Goal: Information Seeking & Learning: Learn about a topic

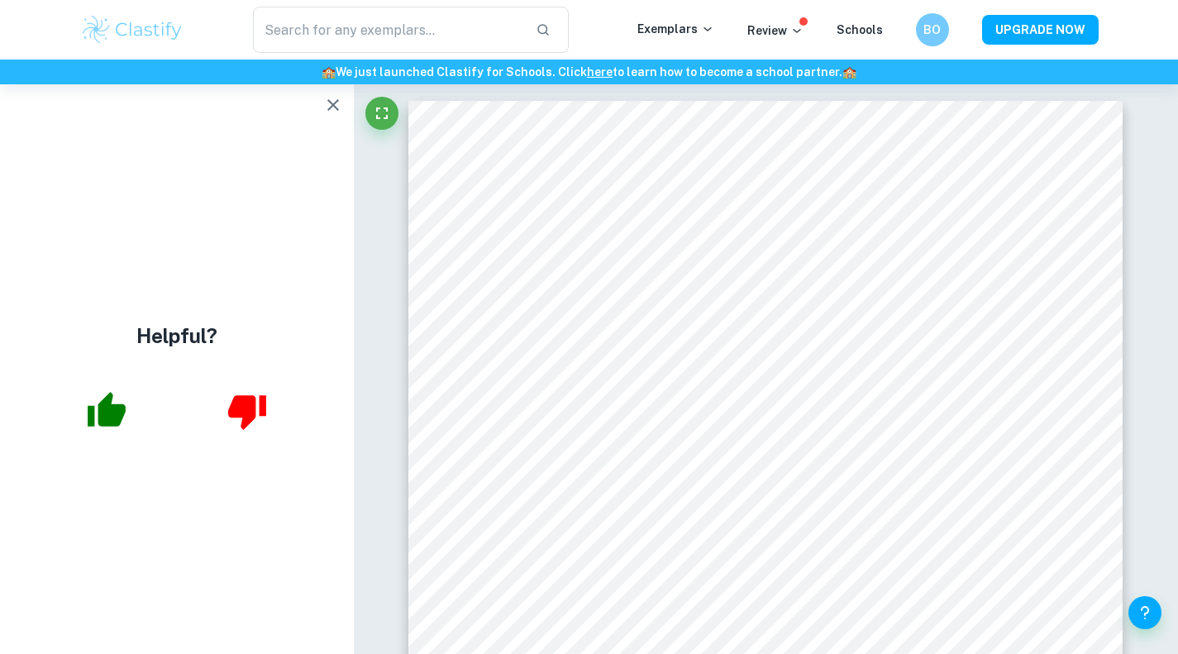
click at [334, 97] on icon "button" at bounding box center [333, 105] width 20 height 20
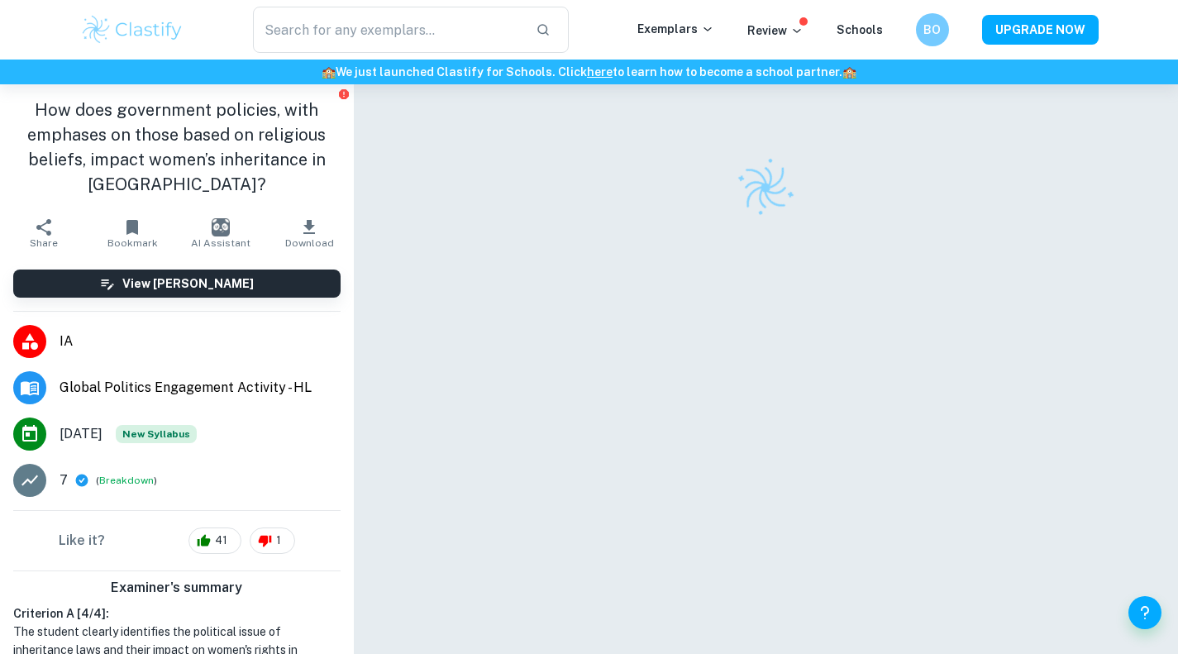
drag, startPoint x: 0, startPoint y: 0, endPoint x: 574, endPoint y: 525, distance: 777.8
click at [574, 525] on div at bounding box center [765, 391] width 714 height 615
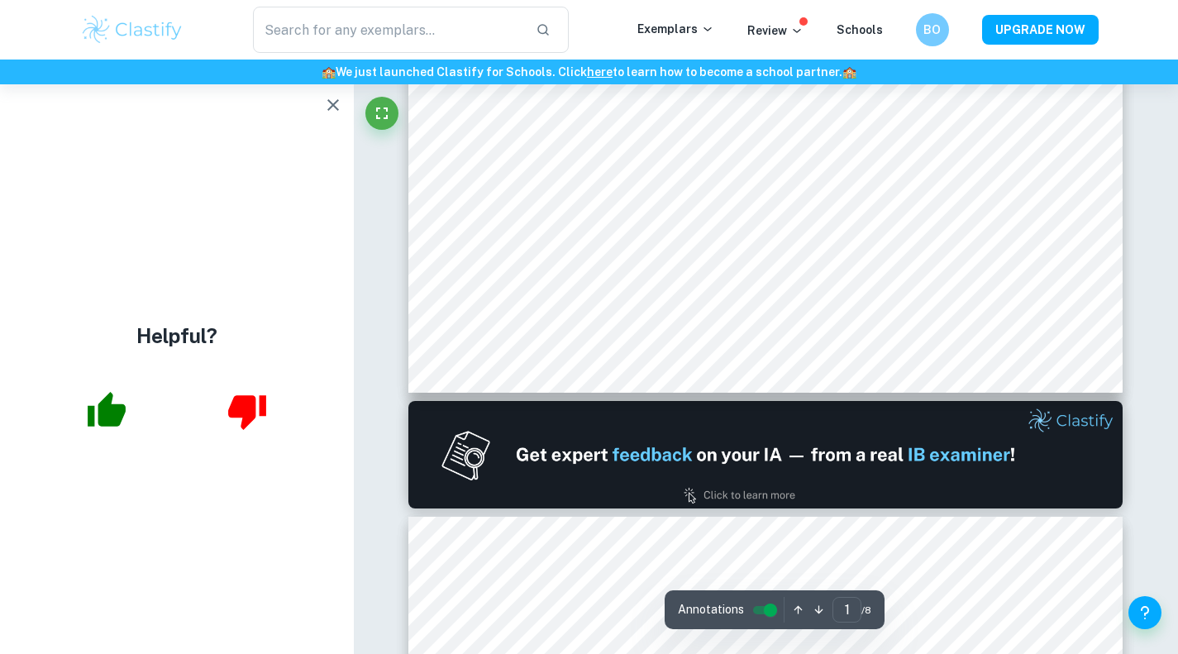
type input "2"
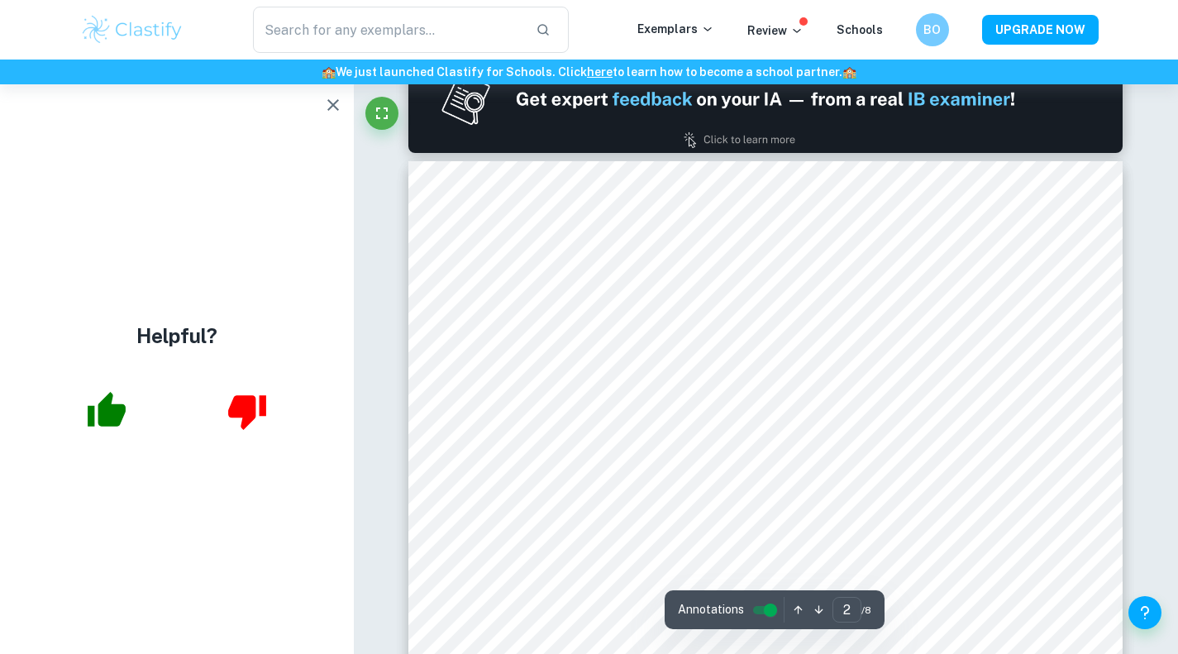
scroll to position [1053, 0]
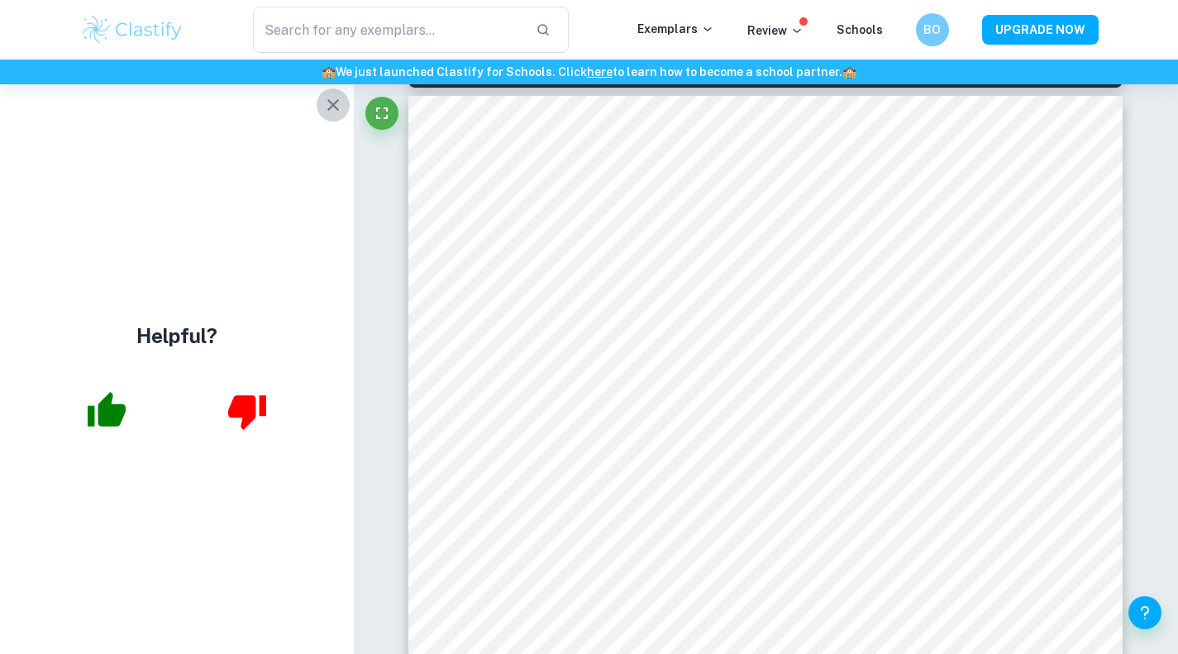
click at [337, 98] on icon "button" at bounding box center [333, 105] width 20 height 20
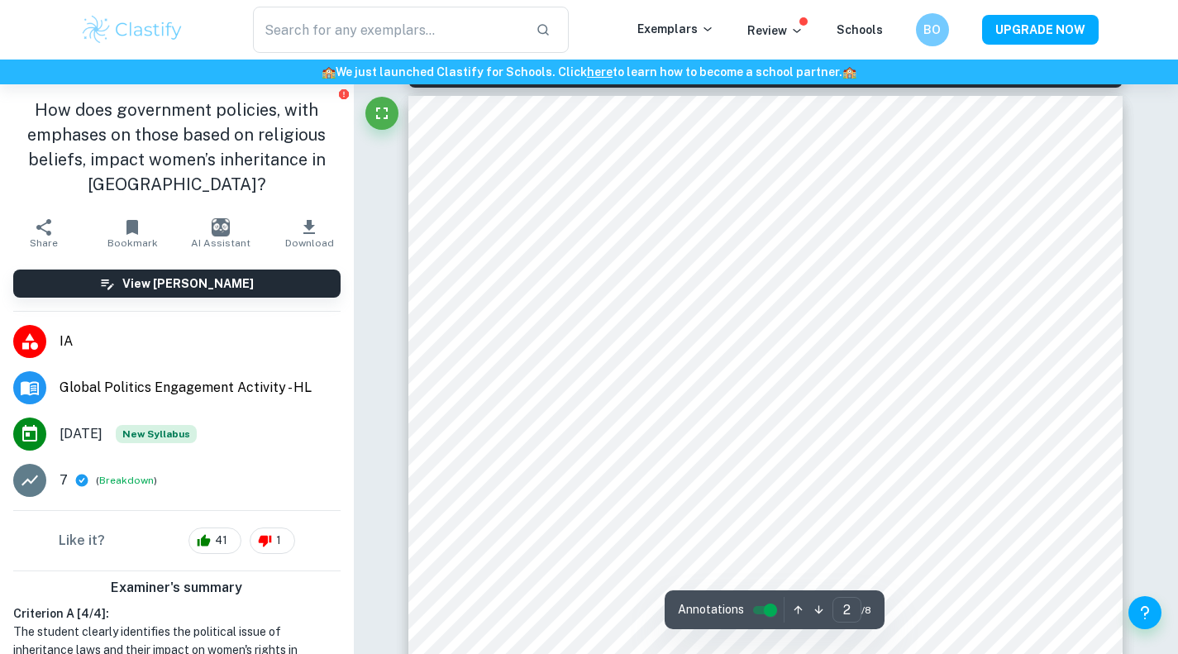
scroll to position [1011, 0]
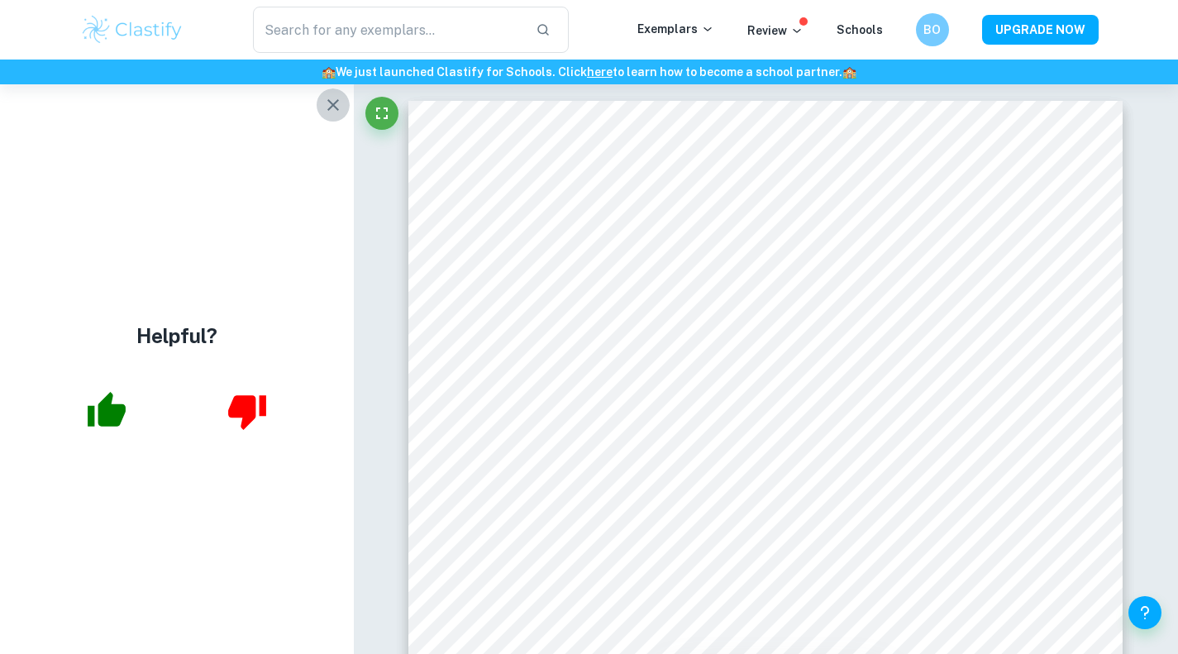
click at [332, 103] on icon "button" at bounding box center [333, 105] width 12 height 12
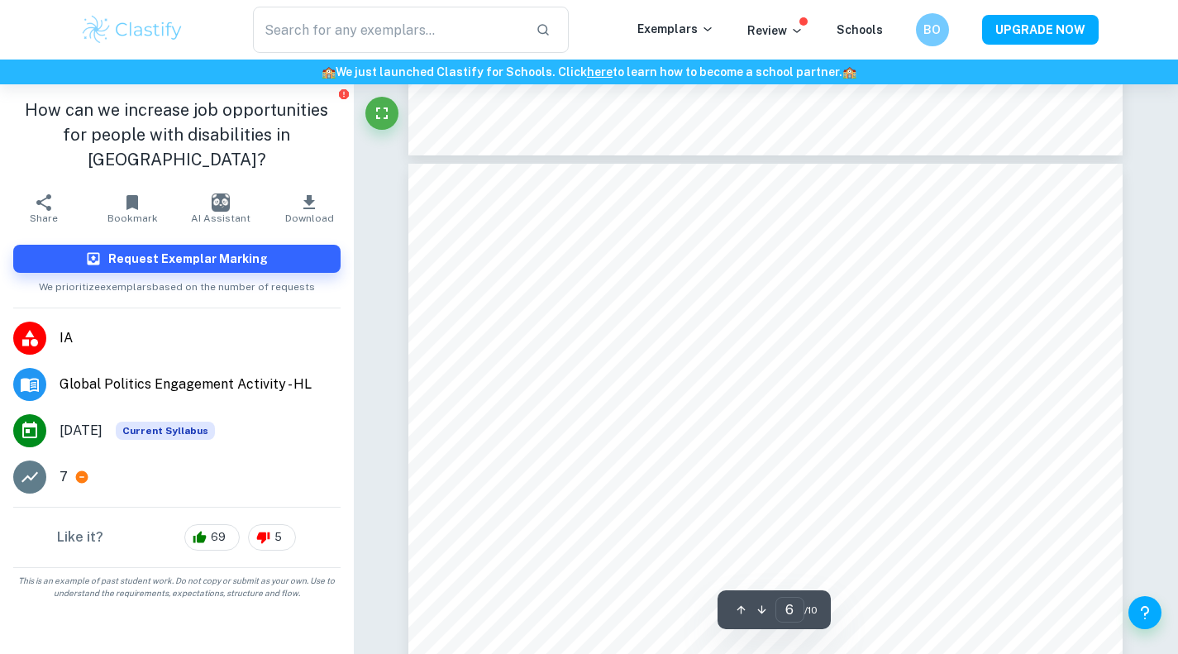
scroll to position [5326, 0]
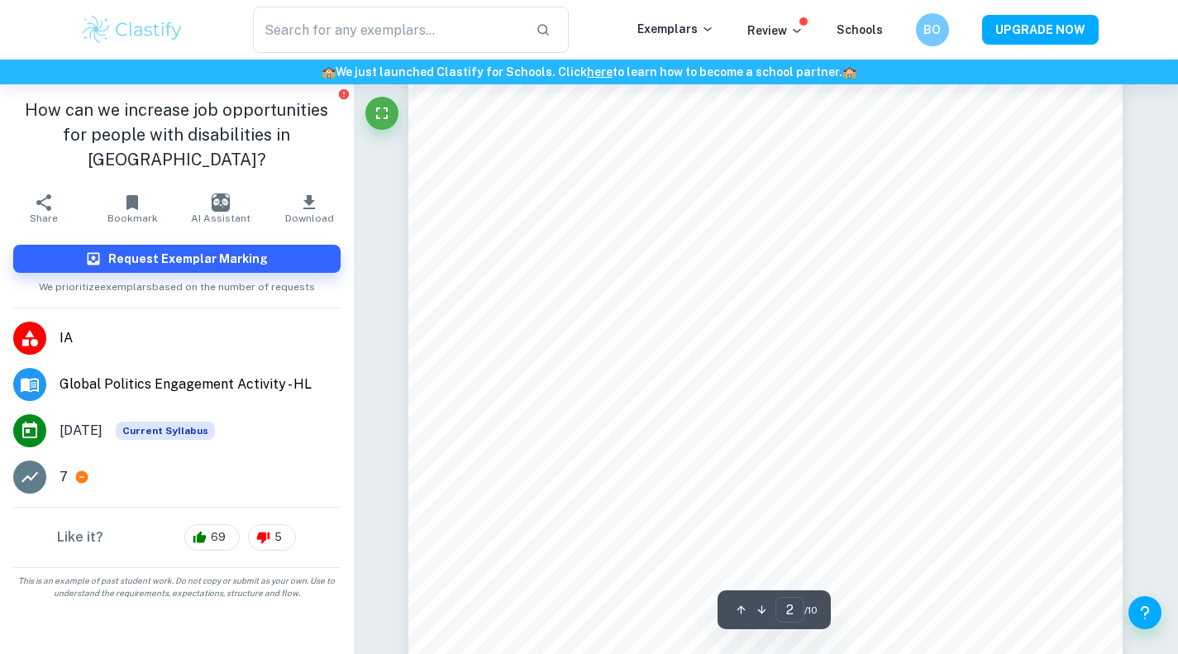
type input "1"
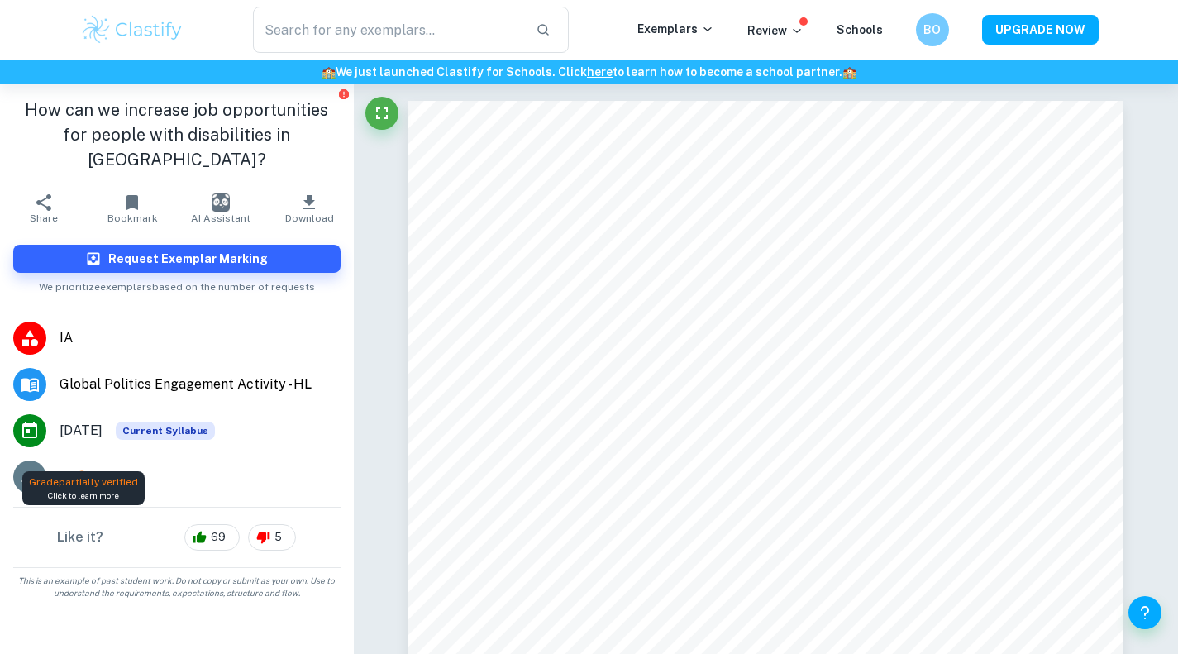
click at [86, 471] on icon at bounding box center [82, 477] width 12 height 12
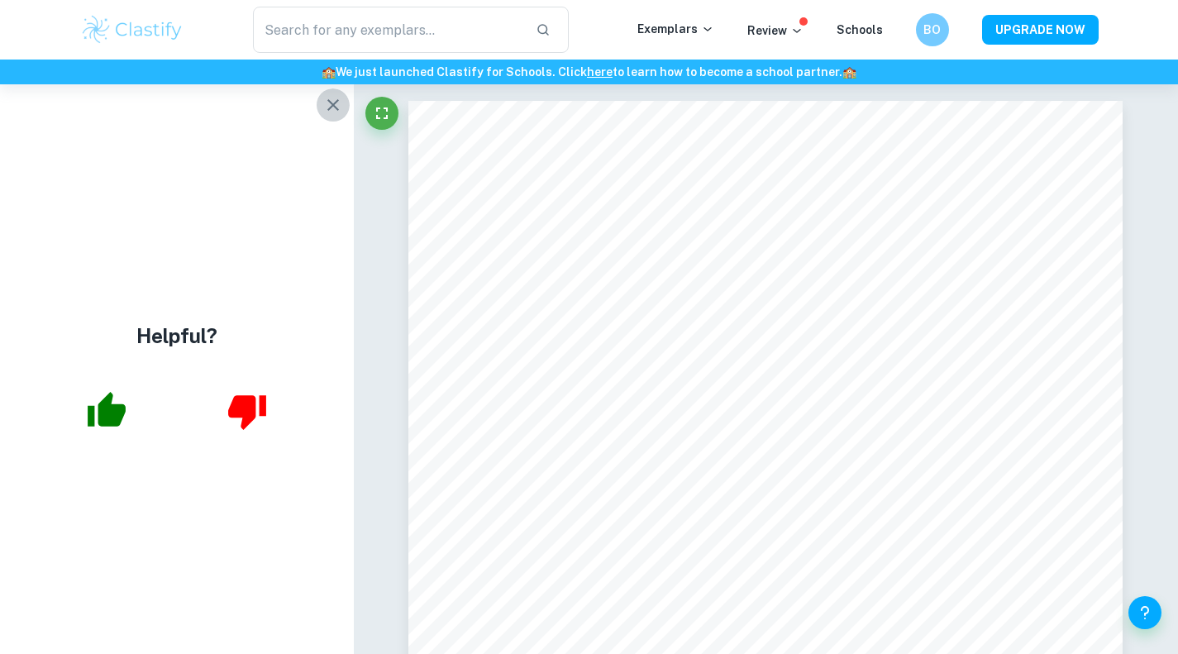
click at [331, 108] on icon "button" at bounding box center [333, 105] width 20 height 20
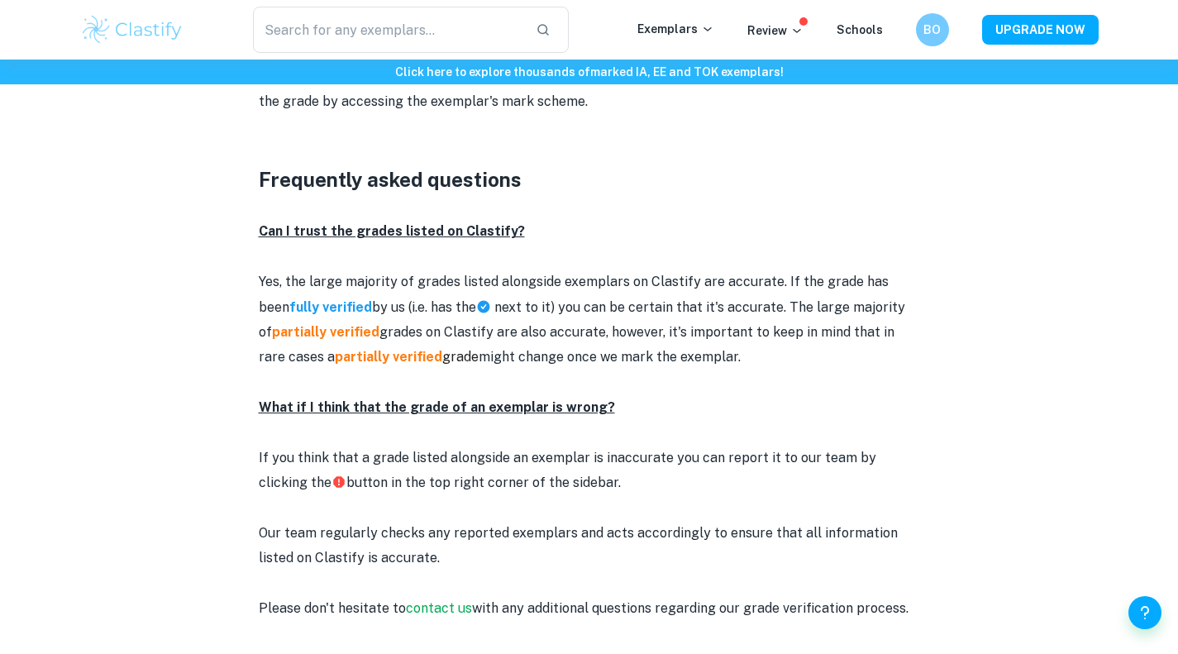
scroll to position [1973, 0]
